Goal: Information Seeking & Learning: Learn about a topic

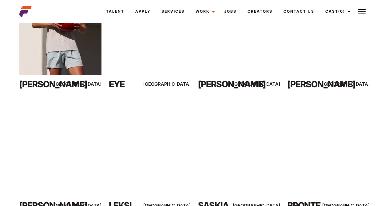
scroll to position [516, 0]
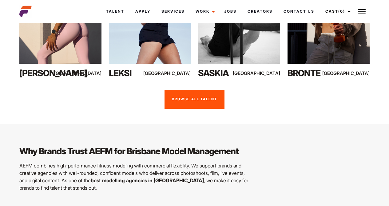
click at [185, 96] on link "Browse all talent" at bounding box center [195, 99] width 60 height 19
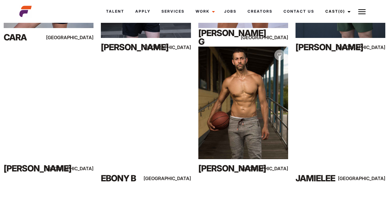
scroll to position [4095, 0]
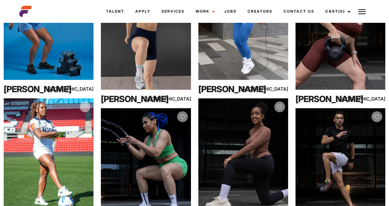
click at [367, 15] on button at bounding box center [361, 11] width 15 height 15
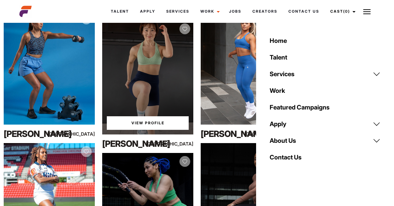
click at [172, 88] on div "View Profile" at bounding box center [147, 77] width 91 height 114
click at [142, 124] on link "View Profile" at bounding box center [148, 123] width 82 height 14
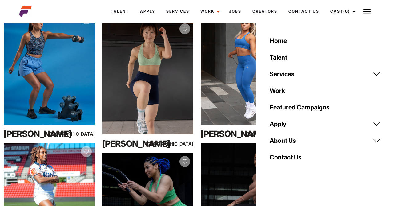
click at [195, 142] on div "View Profile [PERSON_NAME] [GEOGRAPHIC_DATA]" at bounding box center [147, 81] width 98 height 142
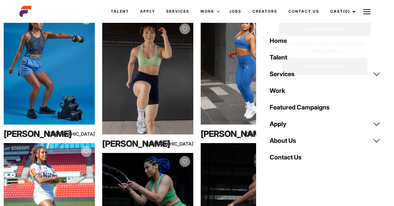
click at [363, 11] on img at bounding box center [366, 11] width 7 height 7
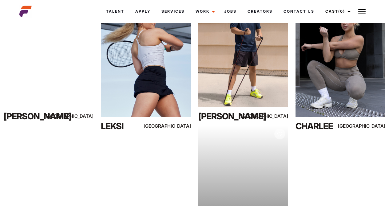
scroll to position [5086, 0]
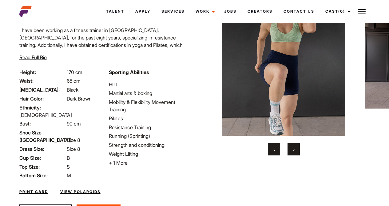
scroll to position [83, 0]
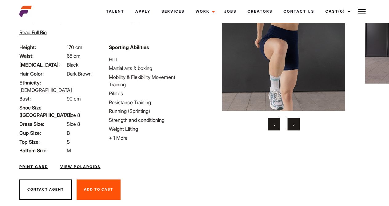
click at [142, 114] on ul "HIIT Martial arts & boxing Mobility & Flexibility Movement Training Pilates Res…" at bounding box center [150, 99] width 82 height 86
click at [144, 121] on li "Strength and conditioning" at bounding box center [150, 119] width 82 height 7
click at [118, 138] on span "+ 1 More" at bounding box center [118, 137] width 19 height 6
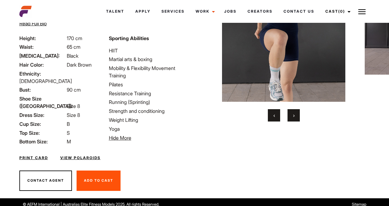
scroll to position [0, 0]
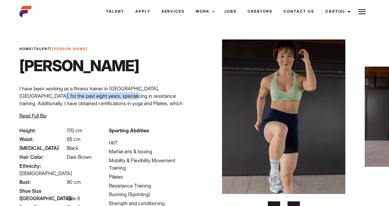
drag, startPoint x: 27, startPoint y: 91, endPoint x: 114, endPoint y: 94, distance: 86.5
click at [113, 94] on p "I have been working as a fitness trainer in Sydney, Australia, for the past eig…" at bounding box center [105, 118] width 172 height 66
click at [123, 94] on p "I have been working as a fitness trainer in Sydney, Australia, for the past eig…" at bounding box center [105, 118] width 172 height 66
drag, startPoint x: 149, startPoint y: 90, endPoint x: 135, endPoint y: 90, distance: 13.9
click at [151, 89] on p "I have been working as a fitness trainer in Sydney, Australia, for the past eig…" at bounding box center [105, 118] width 172 height 66
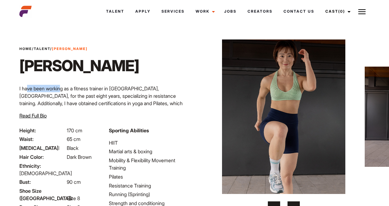
drag, startPoint x: 58, startPoint y: 90, endPoint x: 27, endPoint y: 90, distance: 31.4
click at [27, 90] on p "I have been working as a fitness trainer in Sydney, Australia, for the past eig…" at bounding box center [105, 118] width 172 height 66
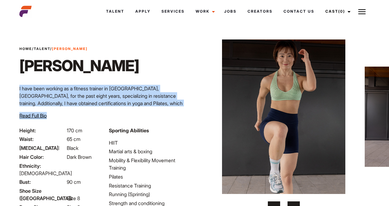
drag, startPoint x: 18, startPoint y: 90, endPoint x: 181, endPoint y: 116, distance: 165.1
click at [181, 116] on div "Home / Talent / Rosie K Rosie K I have been working as a fitness trainer in Syd…" at bounding box center [105, 86] width 179 height 80
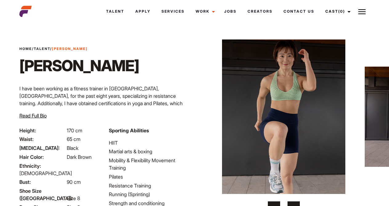
click at [31, 118] on span "Read Full Bio" at bounding box center [32, 115] width 27 height 6
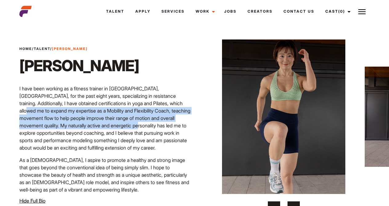
drag, startPoint x: 26, startPoint y: 111, endPoint x: 164, endPoint y: 123, distance: 138.9
click at [164, 123] on p "I have been working as a fitness trainer in Sydney, Australia, for the past eig…" at bounding box center [105, 118] width 172 height 66
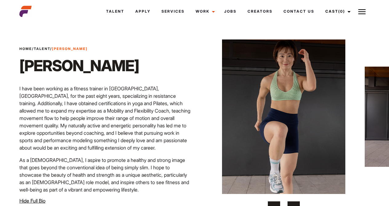
scroll to position [9, 0]
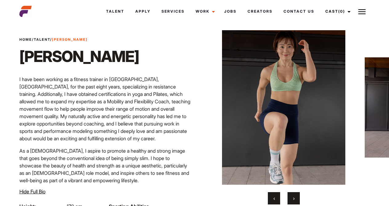
click at [83, 111] on p "I have been working as a fitness trainer in Sydney, Australia, for the past eig…" at bounding box center [105, 108] width 172 height 66
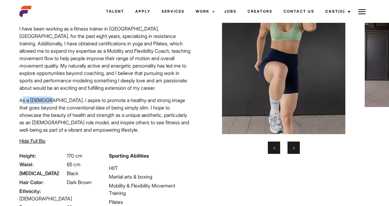
drag, startPoint x: 23, startPoint y: 110, endPoint x: 67, endPoint y: 110, distance: 44.3
click at [61, 110] on p "As a Korean-Australian, I aspire to promote a healthy and strong image that goe…" at bounding box center [105, 114] width 172 height 37
click at [73, 111] on p "As a Korean-Australian, I aspire to promote a healthy and strong image that goe…" at bounding box center [105, 114] width 172 height 37
click at [78, 111] on p "As a Korean-Australian, I aspire to promote a healthy and strong image that goe…" at bounding box center [105, 114] width 172 height 37
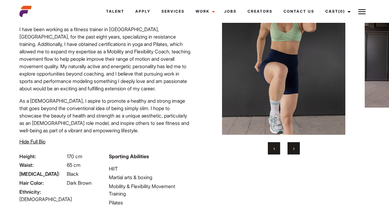
scroll to position [47, 0]
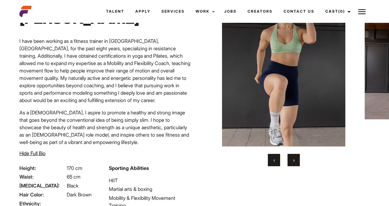
click at [291, 162] on button "›" at bounding box center [294, 160] width 12 height 12
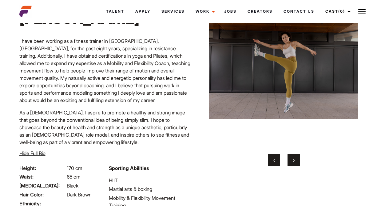
scroll to position [36, 0]
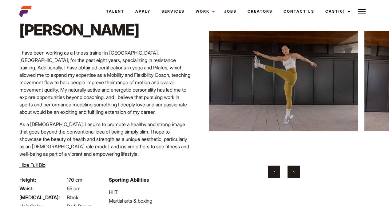
click at [294, 178] on div "Home / Talent / Rosie K Rosie K ‹ ›" at bounding box center [283, 164] width 179 height 350
click at [296, 176] on button "›" at bounding box center [294, 171] width 12 height 12
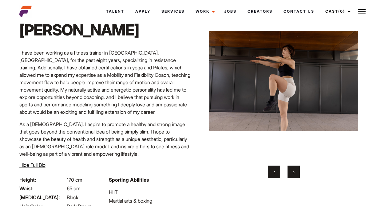
click at [296, 174] on button "›" at bounding box center [294, 171] width 12 height 12
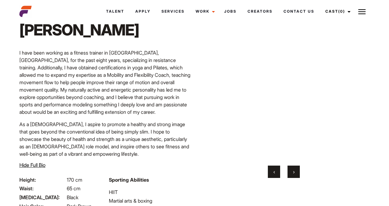
click at [296, 174] on button "›" at bounding box center [294, 171] width 12 height 12
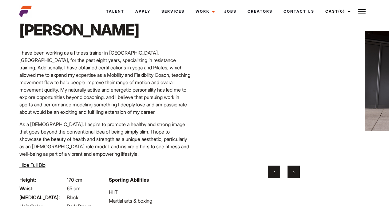
click at [296, 174] on button "›" at bounding box center [294, 171] width 12 height 12
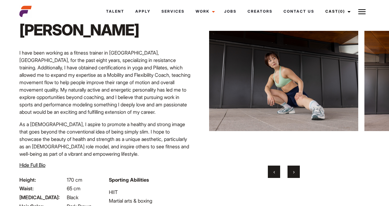
click at [296, 174] on button "›" at bounding box center [294, 171] width 12 height 12
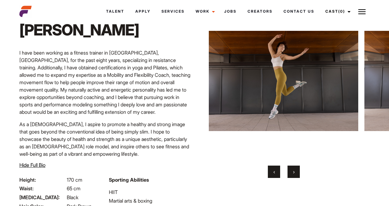
click at [296, 174] on button "›" at bounding box center [294, 171] width 12 height 12
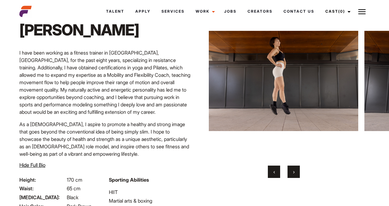
click at [296, 173] on button "›" at bounding box center [294, 171] width 12 height 12
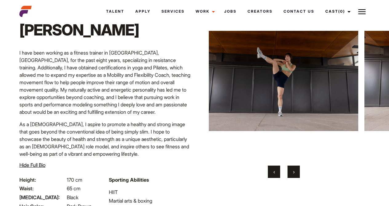
click at [296, 173] on button "›" at bounding box center [294, 171] width 12 height 12
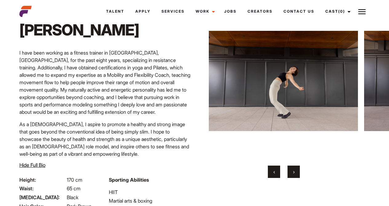
click at [296, 173] on button "›" at bounding box center [294, 171] width 12 height 12
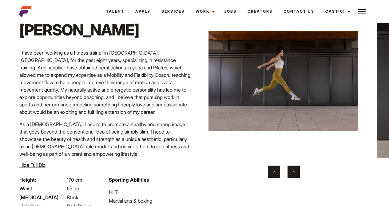
click at [296, 173] on button "›" at bounding box center [294, 171] width 12 height 12
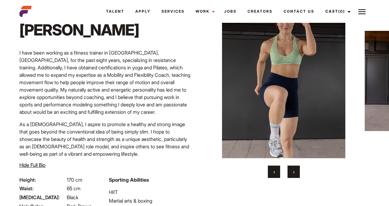
click at [296, 173] on button "›" at bounding box center [294, 171] width 12 height 12
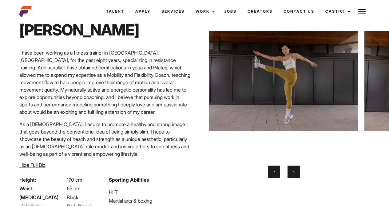
click at [296, 173] on button "›" at bounding box center [294, 171] width 12 height 12
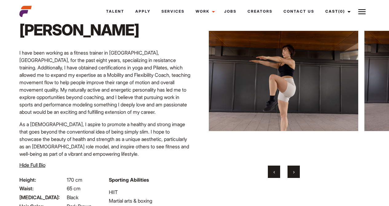
click at [296, 173] on button "›" at bounding box center [294, 171] width 12 height 12
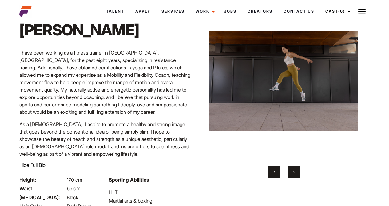
click at [296, 173] on button "›" at bounding box center [294, 171] width 12 height 12
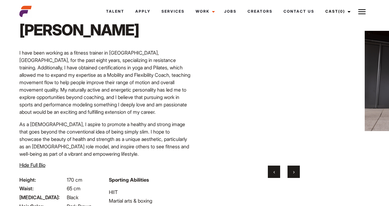
click at [296, 173] on button "›" at bounding box center [294, 171] width 12 height 12
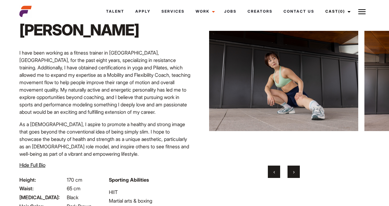
click at [296, 173] on button "›" at bounding box center [294, 171] width 12 height 12
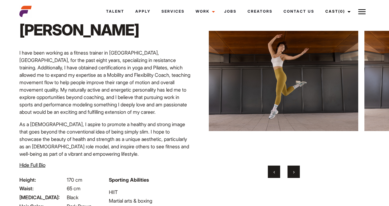
click at [296, 173] on button "›" at bounding box center [294, 171] width 12 height 12
